Goal: Task Accomplishment & Management: Manage account settings

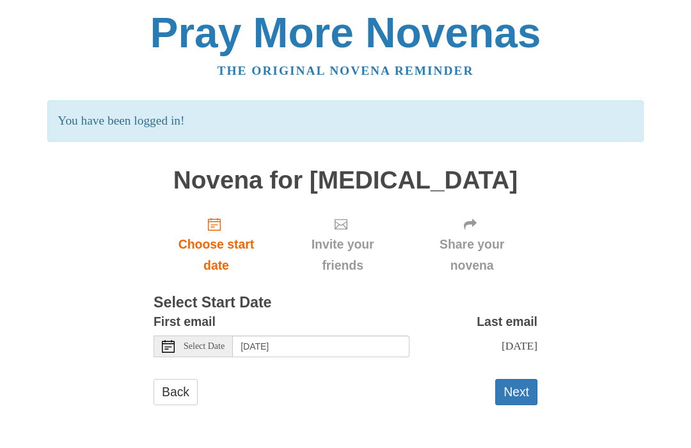
click at [208, 348] on div "Select Date" at bounding box center [193, 347] width 79 height 22
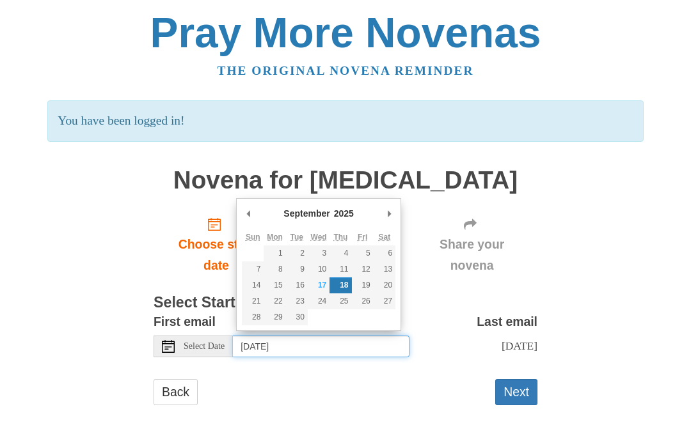
type input "Wednesday, September 17th"
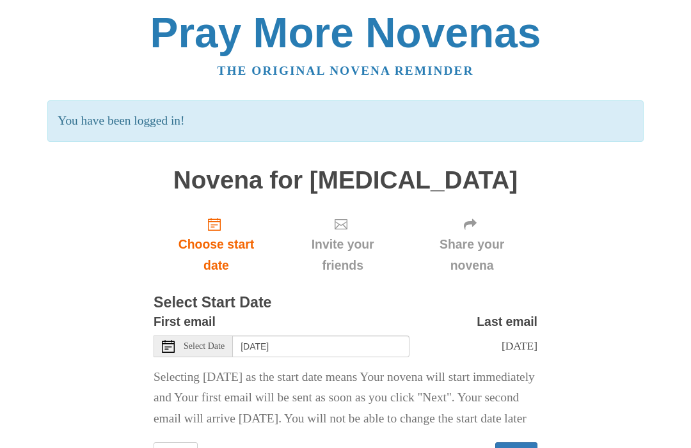
scroll to position [29, 0]
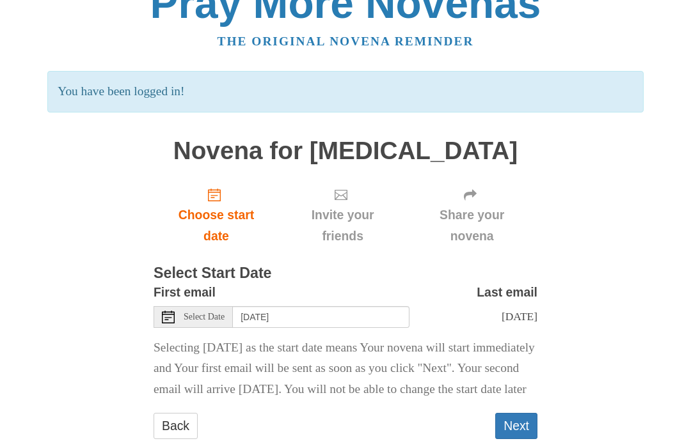
click at [531, 440] on button "Next" at bounding box center [516, 427] width 42 height 26
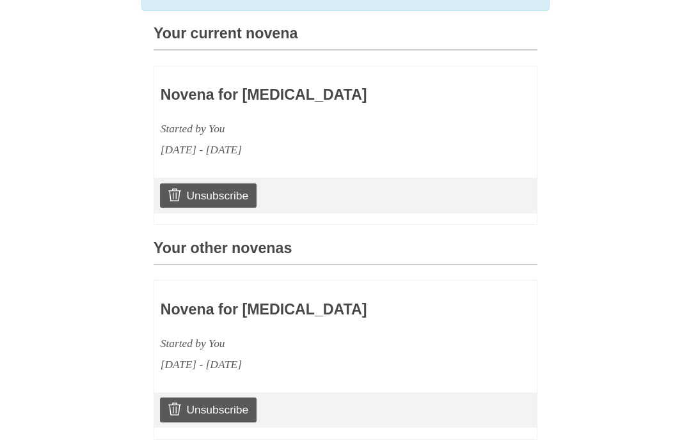
scroll to position [343, 0]
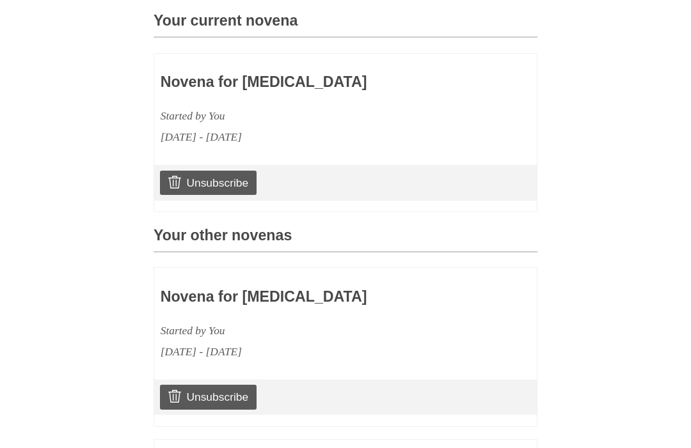
click at [540, 388] on div "Pray More Novenas The original novena reminder Novena for Cancer Choose start d…" at bounding box center [345, 253] width 620 height 1192
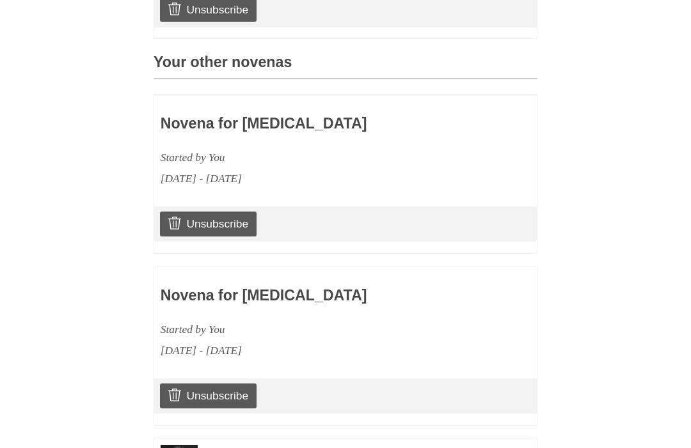
scroll to position [517, 0]
click at [239, 388] on link "Unsubscribe" at bounding box center [208, 396] width 97 height 24
